Goal: Task Accomplishment & Management: Manage account settings

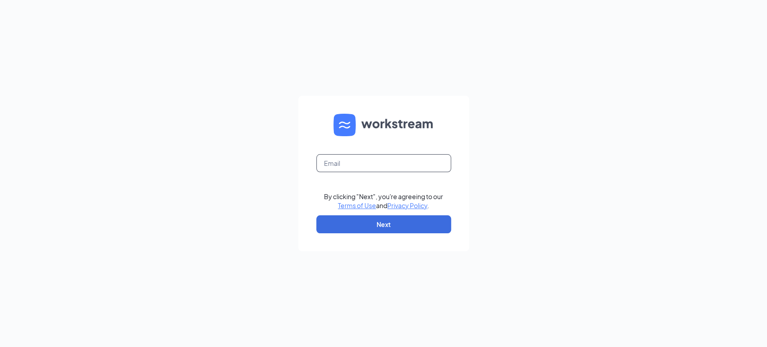
drag, startPoint x: 380, startPoint y: 159, endPoint x: 384, endPoint y: 172, distance: 12.8
click at [380, 159] on input "text" at bounding box center [383, 163] width 135 height 18
type input "lamoreauxmatt@gmail.com"
click at [401, 224] on button "Next" at bounding box center [383, 224] width 135 height 18
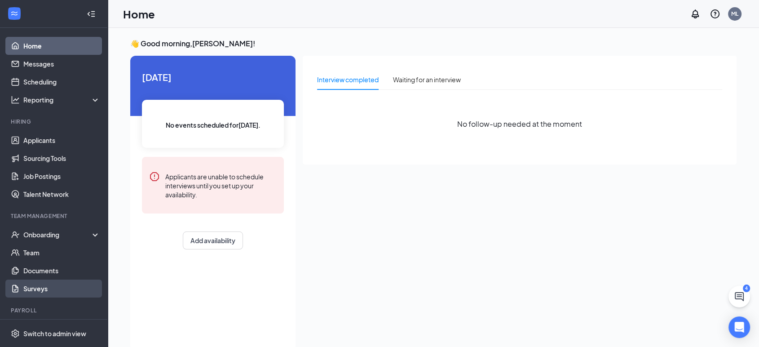
scroll to position [22, 0]
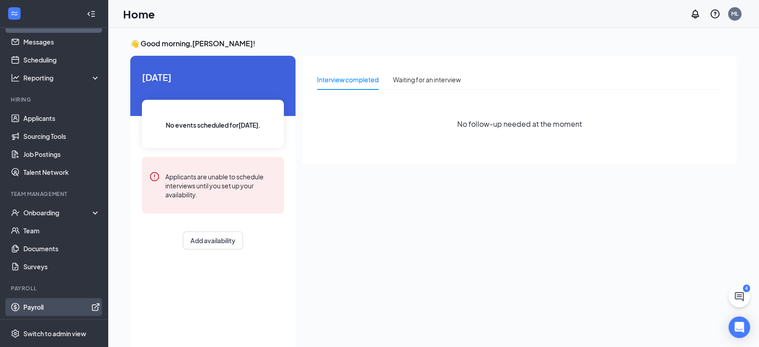
click at [34, 313] on link "Payroll" at bounding box center [61, 307] width 77 height 18
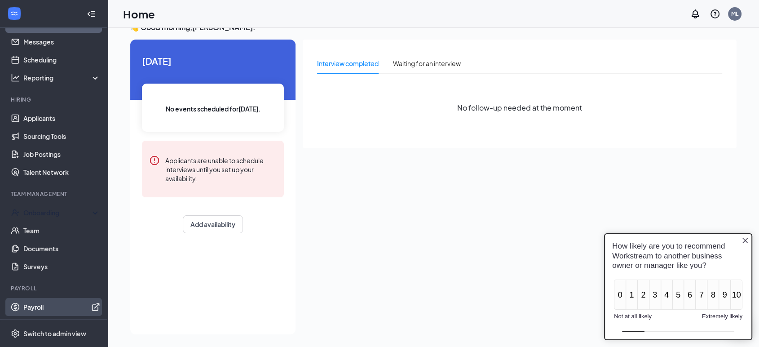
scroll to position [18, 0]
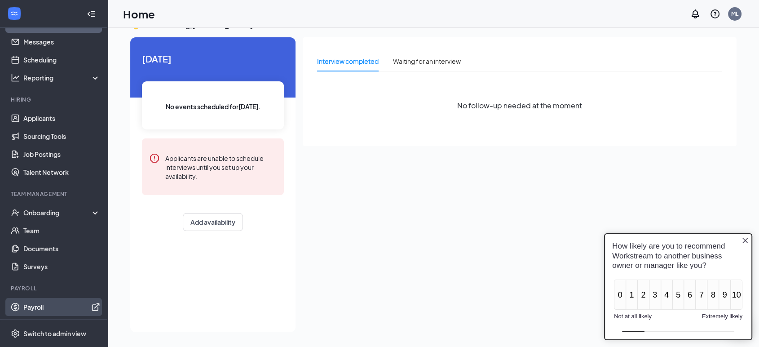
click at [53, 302] on link "Payroll" at bounding box center [61, 307] width 77 height 18
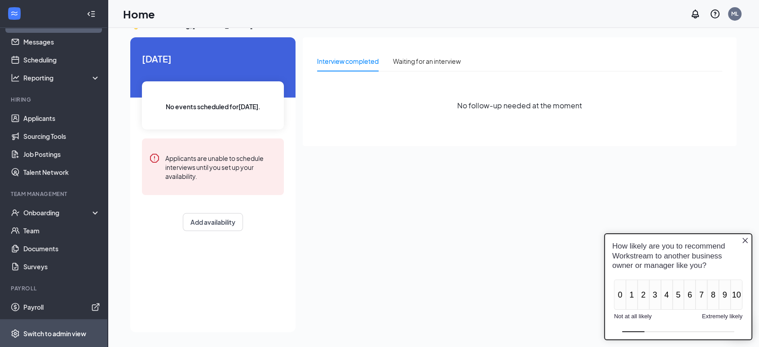
click at [43, 331] on div "Switch to admin view" at bounding box center [54, 333] width 63 height 9
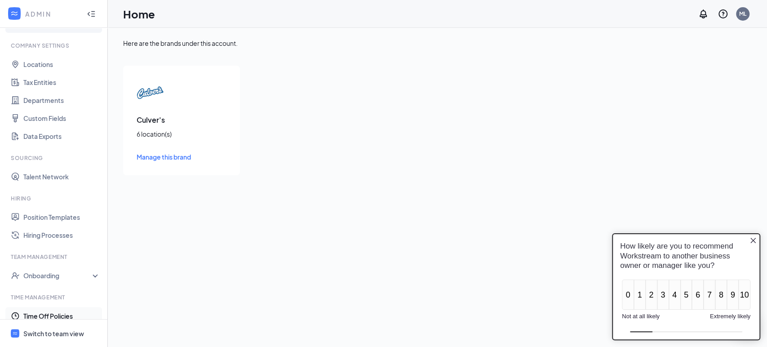
click at [48, 315] on link "Time Off Policies" at bounding box center [61, 316] width 77 height 18
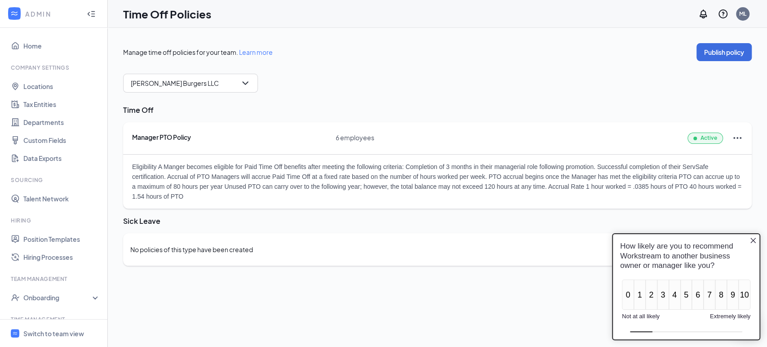
click at [197, 131] on div "Manager PTO Policy 6 employees Active" at bounding box center [437, 138] width 628 height 32
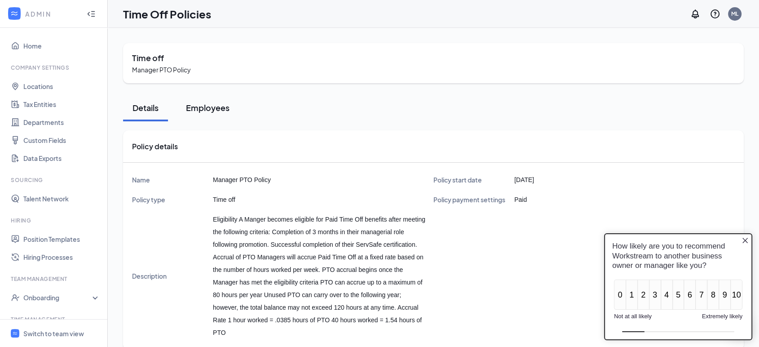
click at [226, 107] on div "Employees" at bounding box center [208, 107] width 44 height 11
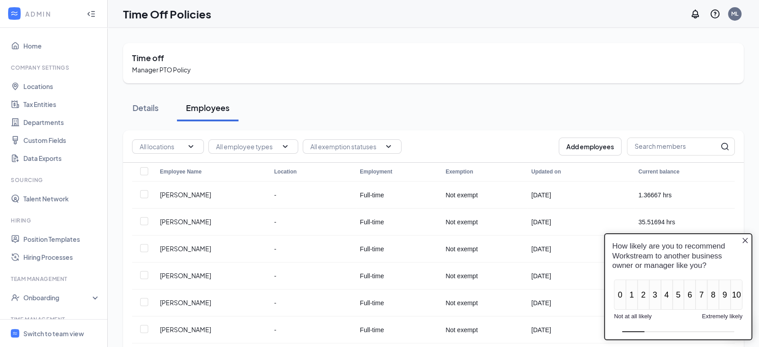
click at [747, 240] on icon "Close button" at bounding box center [744, 240] width 7 height 7
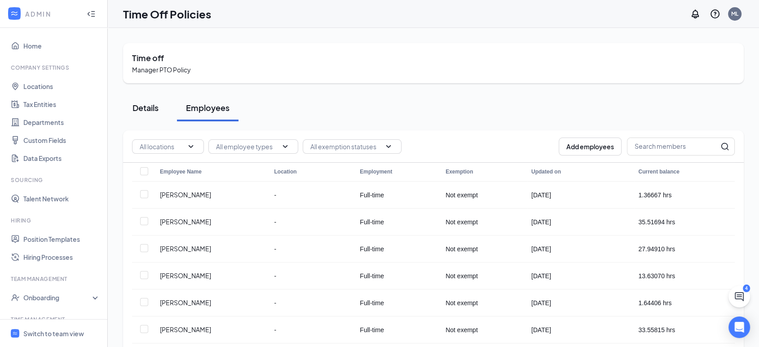
click at [152, 112] on div "Details" at bounding box center [145, 107] width 27 height 11
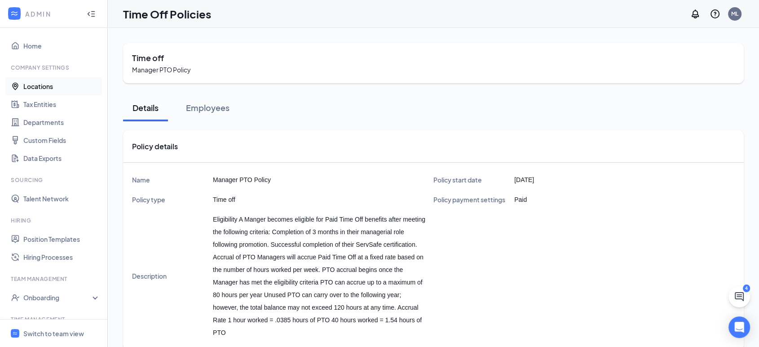
click at [65, 88] on link "Locations" at bounding box center [61, 86] width 77 height 18
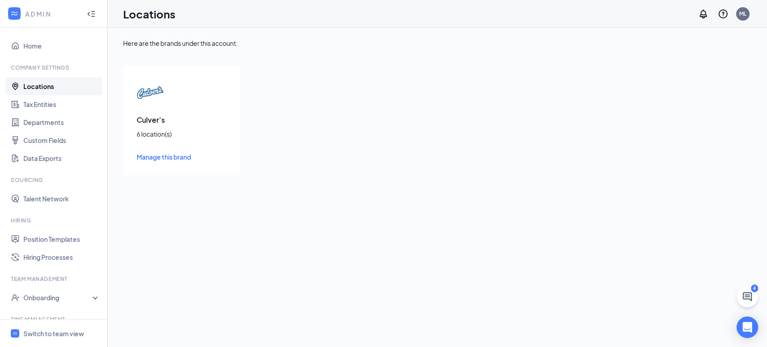
click at [161, 133] on div "6 location(s)" at bounding box center [182, 133] width 90 height 9
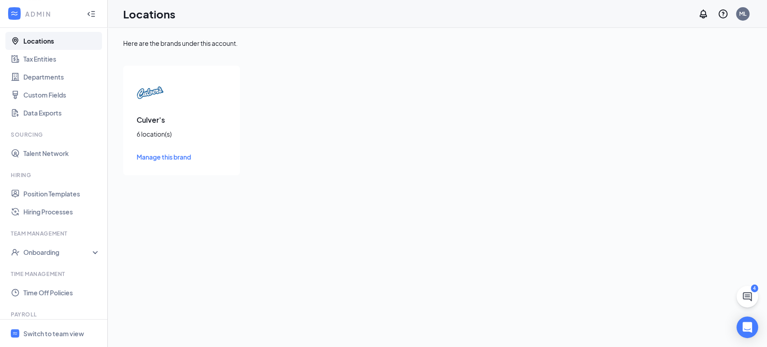
scroll to position [100, 0]
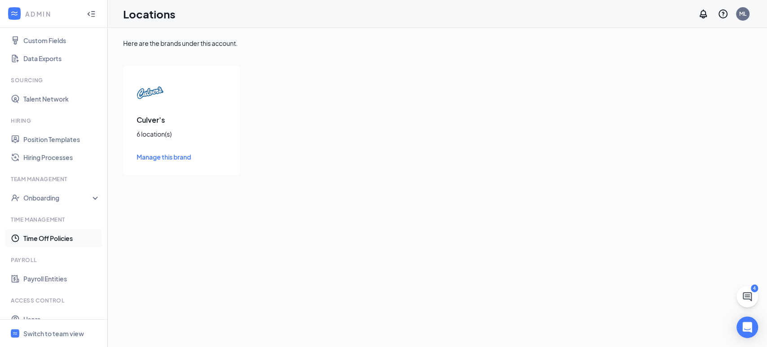
click at [63, 233] on link "Time Off Policies" at bounding box center [61, 238] width 77 height 18
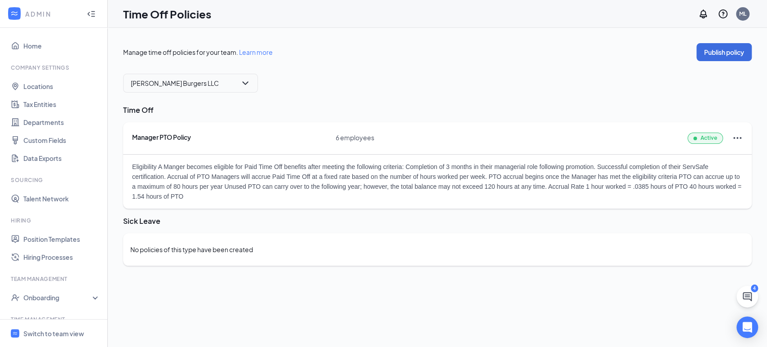
click at [205, 84] on span "Layton Burgers LLC PO Box 17346 Salt Lake City, UT, 84117" at bounding box center [190, 82] width 119 height 13
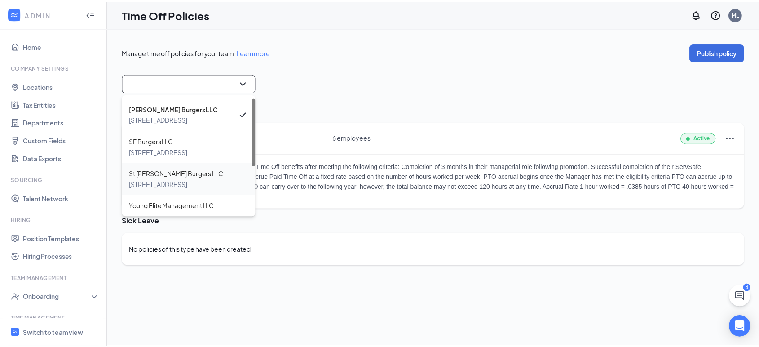
scroll to position [79, 0]
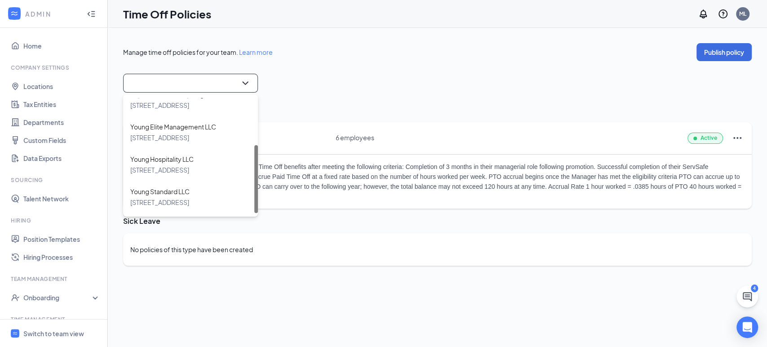
drag, startPoint x: 185, startPoint y: 186, endPoint x: 190, endPoint y: 187, distance: 5.5
click at [185, 186] on span "Young Standard LLC" at bounding box center [159, 191] width 59 height 11
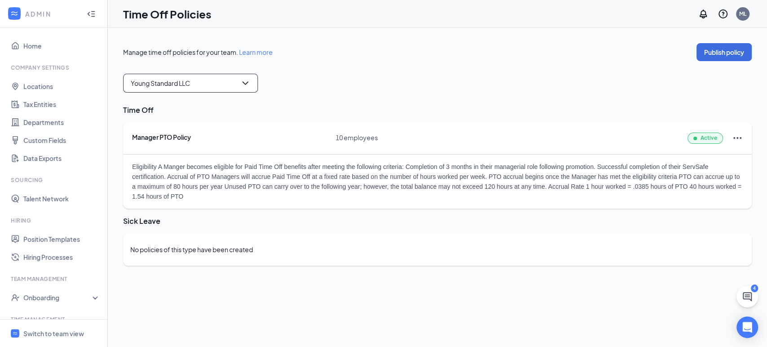
click at [285, 180] on div "Eligibility A Manger becomes eligible for Paid Time Off benefits after meeting …" at bounding box center [437, 181] width 628 height 54
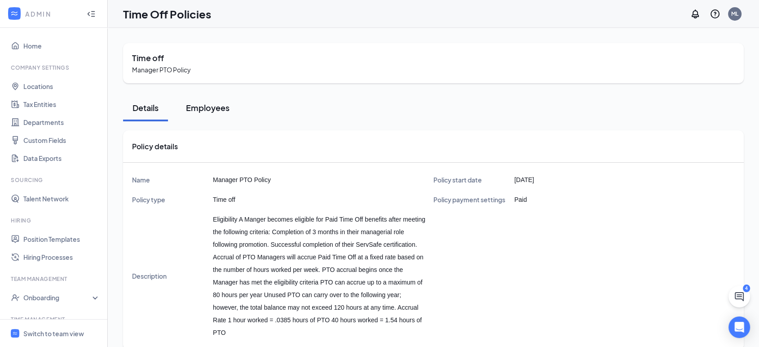
click at [198, 108] on div "Employees" at bounding box center [208, 107] width 44 height 11
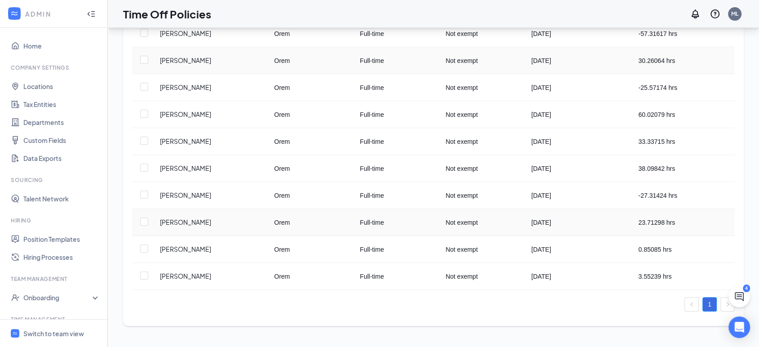
scroll to position [163, 0]
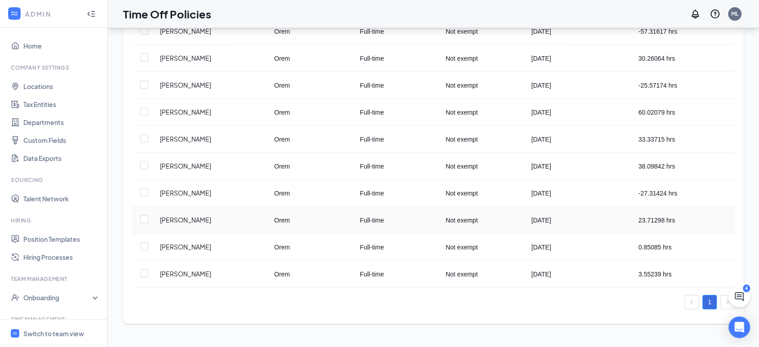
click at [564, 222] on td "Mar 27, 2025" at bounding box center [581, 220] width 107 height 27
click at [541, 222] on td "Mar 27, 2025" at bounding box center [581, 220] width 107 height 27
click at [599, 218] on td "Mar 27, 2025" at bounding box center [581, 220] width 107 height 27
click at [645, 219] on td "23.71298 hrs" at bounding box center [684, 220] width 100 height 27
click at [140, 216] on input "checkbox" at bounding box center [144, 219] width 8 height 8
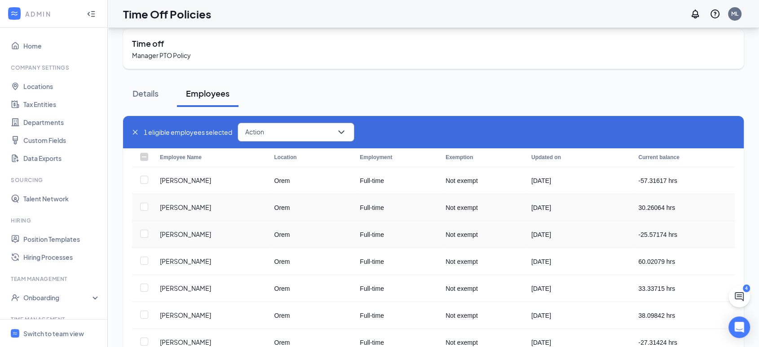
scroll to position [14, 0]
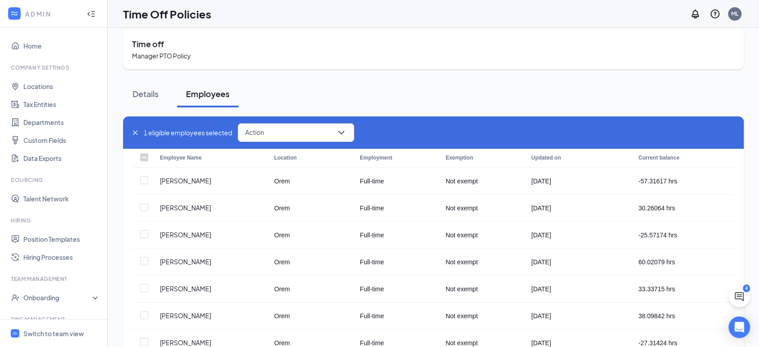
click at [300, 123] on div "Action" at bounding box center [296, 132] width 117 height 19
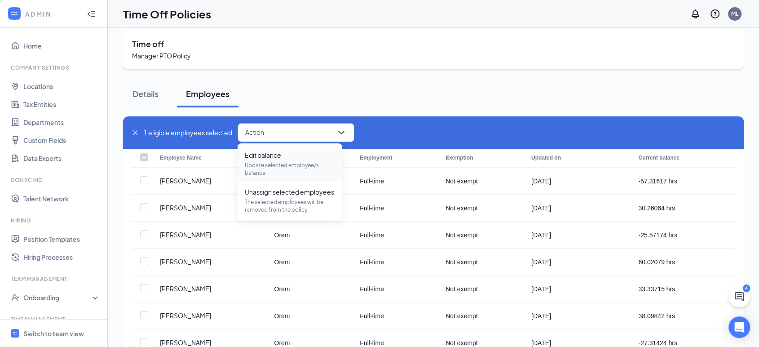
click at [289, 160] on div "Edit balance Update selected employee/s balance" at bounding box center [290, 163] width 90 height 26
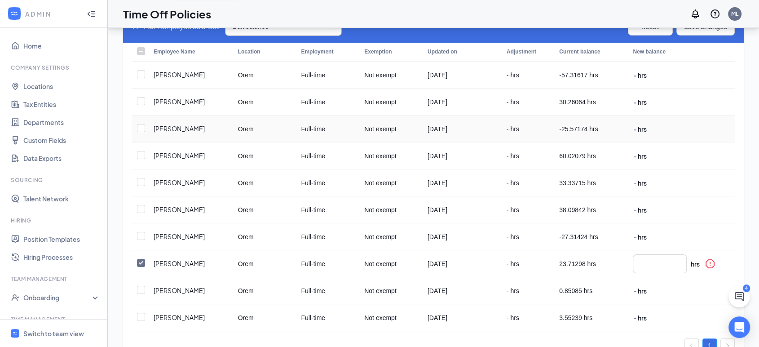
scroll to position [64, 0]
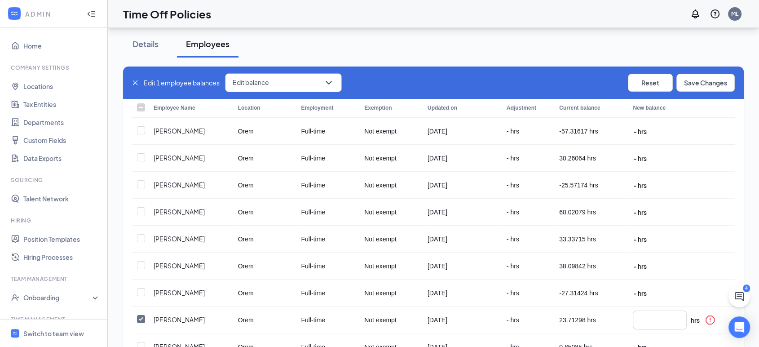
click at [136, 79] on icon "close" at bounding box center [135, 82] width 6 height 6
checkbox input "false"
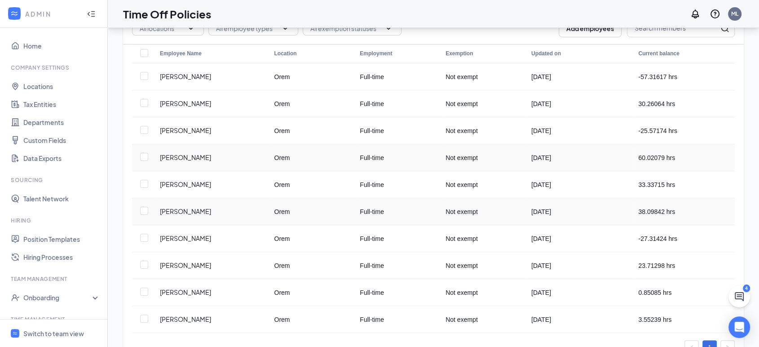
scroll to position [150, 0]
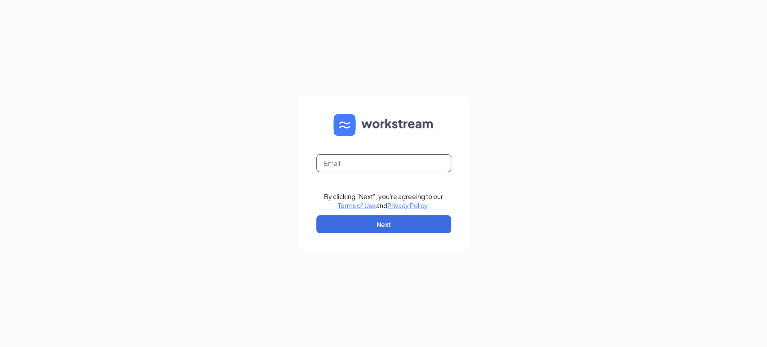
click at [351, 172] on input "text" at bounding box center [383, 163] width 135 height 18
type input "lamoreauxmatt@gmail.com"
click at [370, 226] on button "Next" at bounding box center [383, 224] width 135 height 18
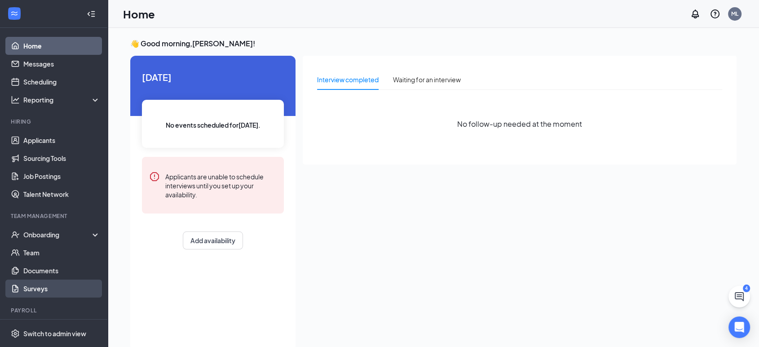
scroll to position [22, 0]
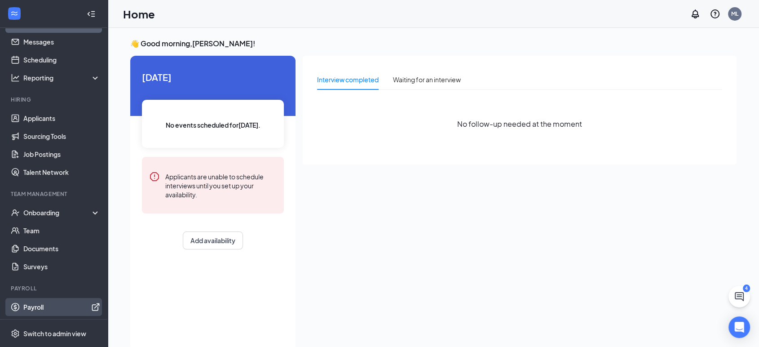
click at [46, 305] on link "Payroll" at bounding box center [61, 307] width 77 height 18
